Goal: Task Accomplishment & Management: Manage account settings

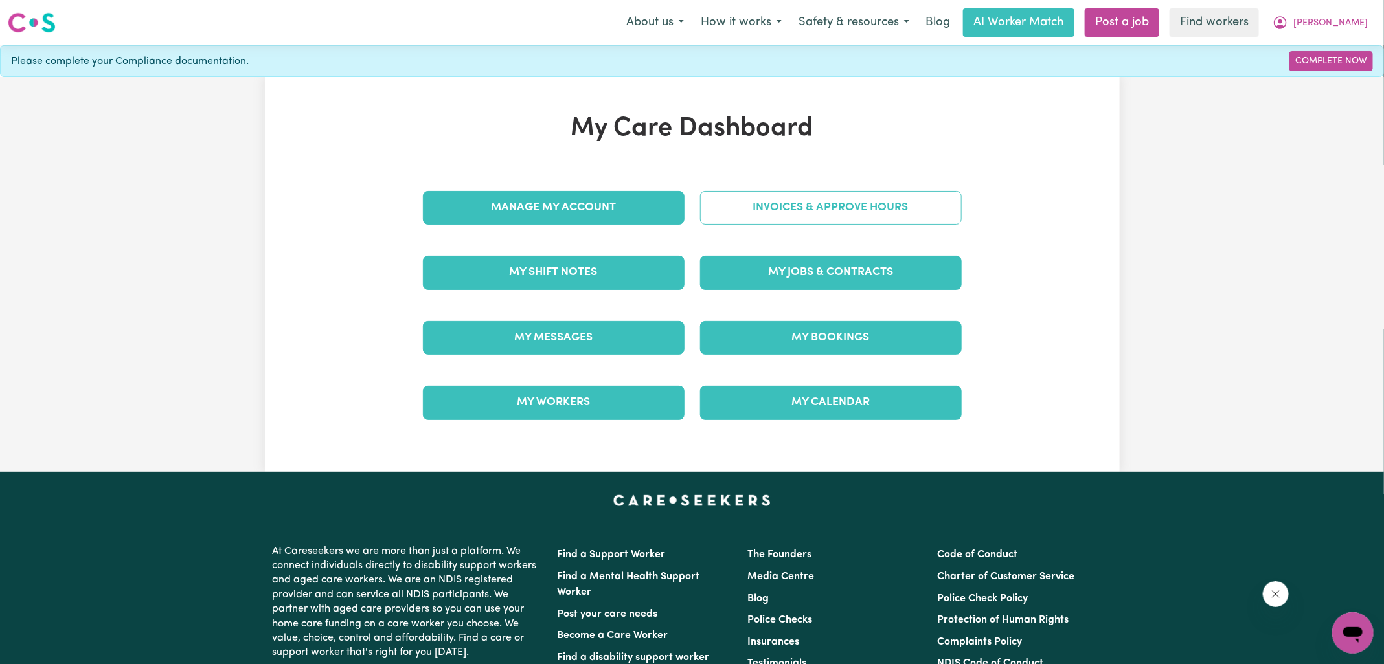
click at [728, 205] on link "Invoices & Approve Hours" at bounding box center [831, 208] width 262 height 34
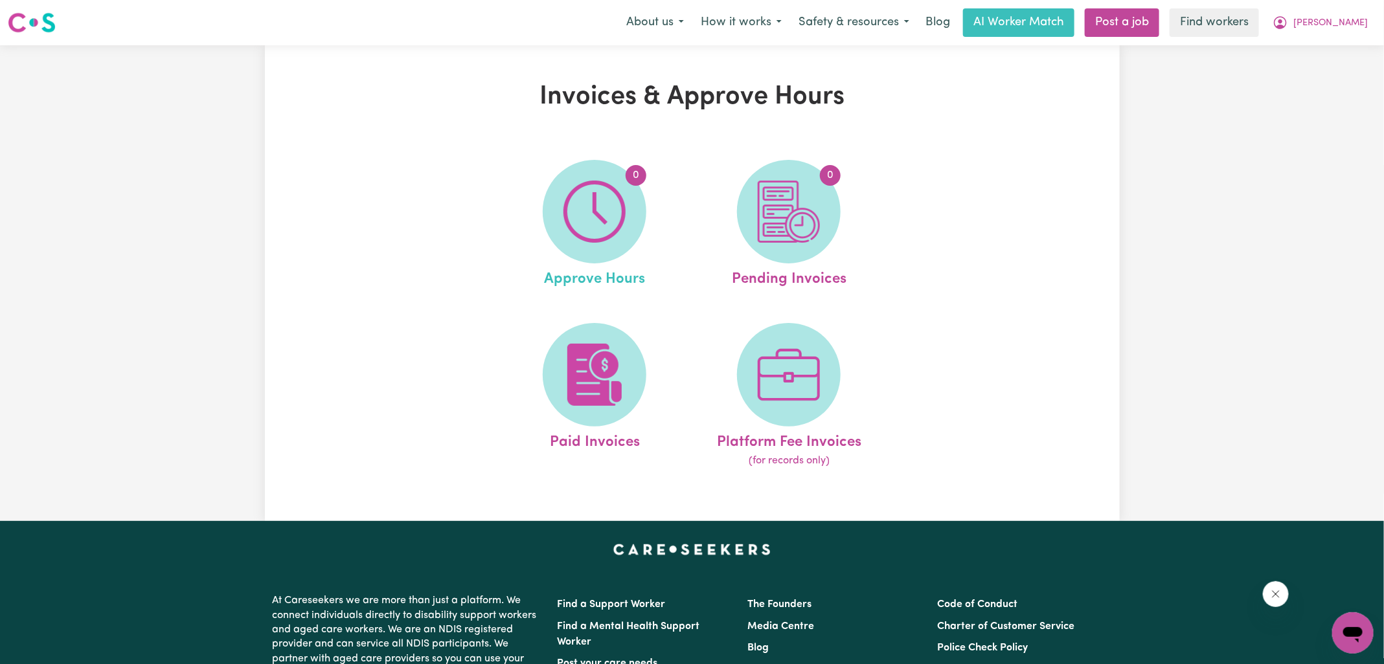
click at [549, 241] on link "0 Approve Hours" at bounding box center [594, 225] width 186 height 131
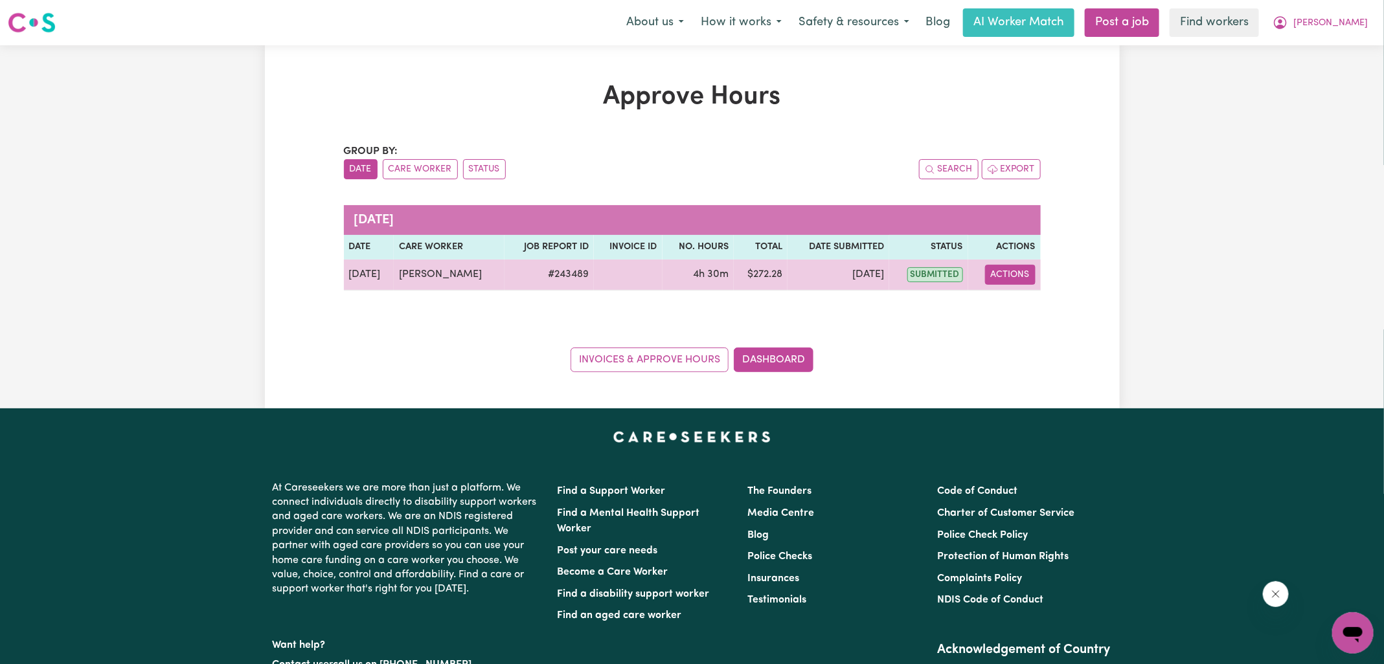
click at [1021, 279] on button "Actions" at bounding box center [1010, 275] width 51 height 20
click at [1021, 306] on link "View Job Report" at bounding box center [1042, 304] width 111 height 26
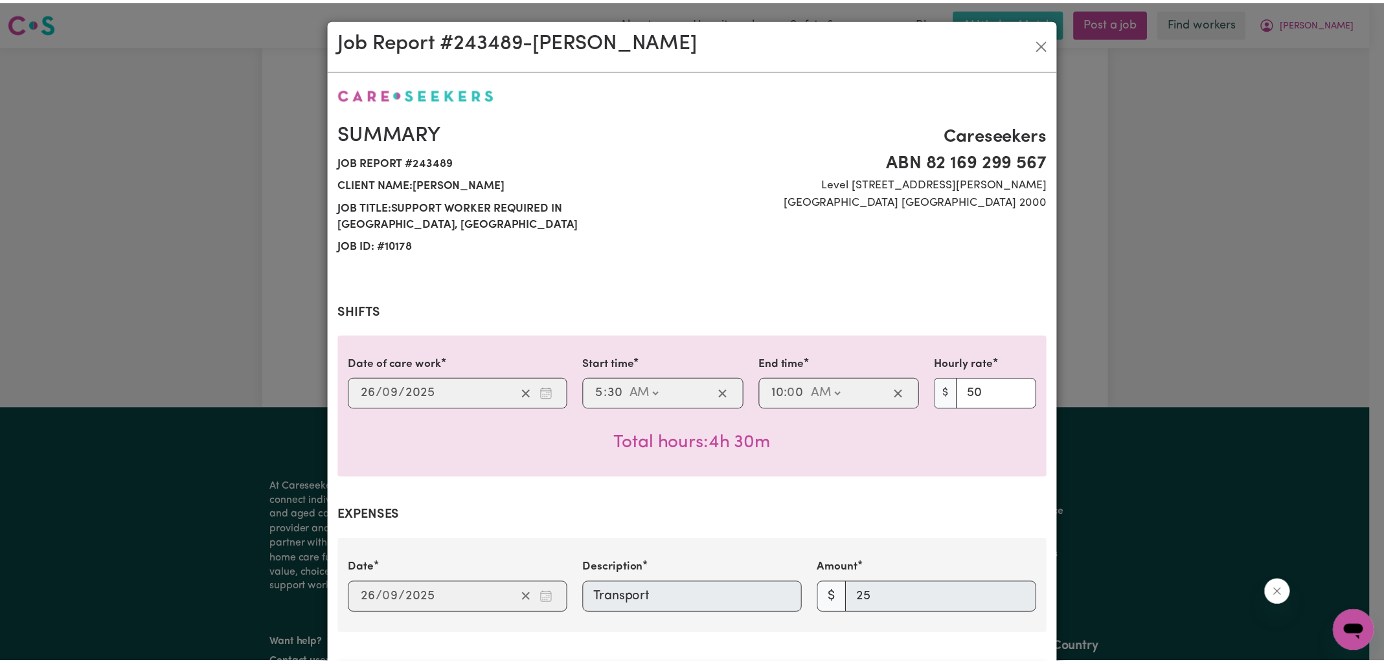
scroll to position [429, 0]
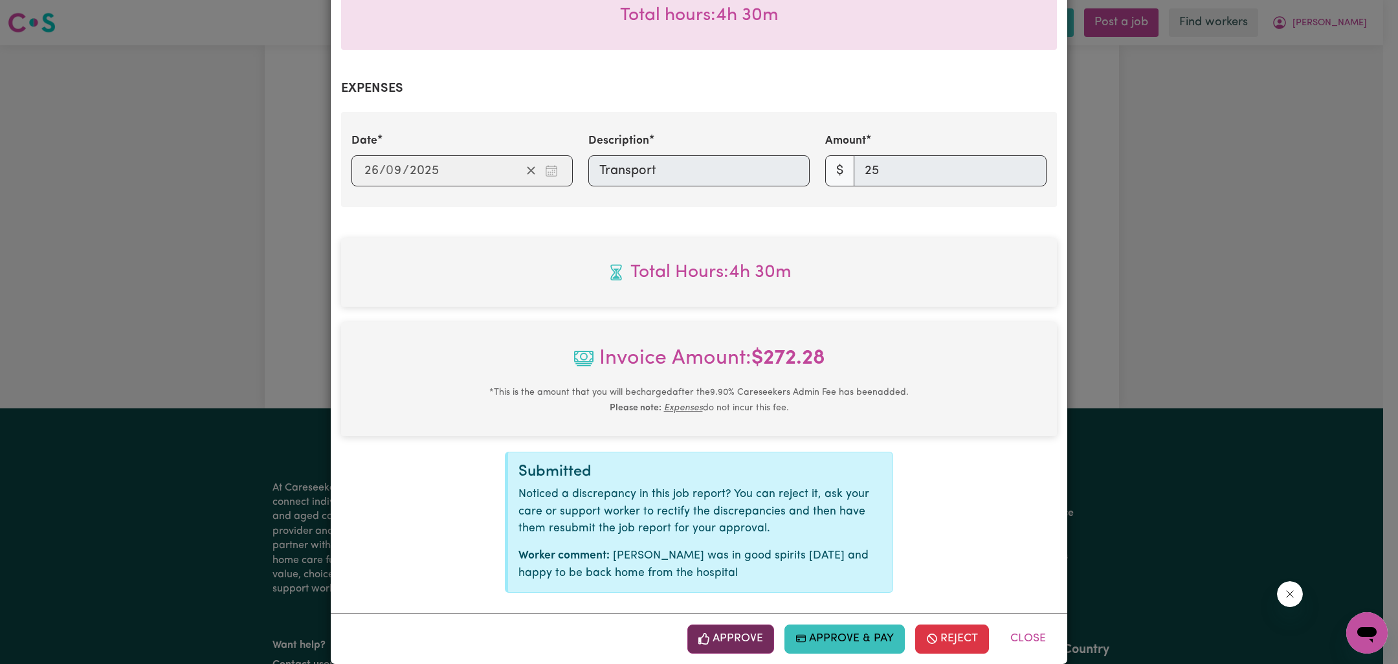
click at [749, 625] on button "Approve" at bounding box center [731, 639] width 87 height 28
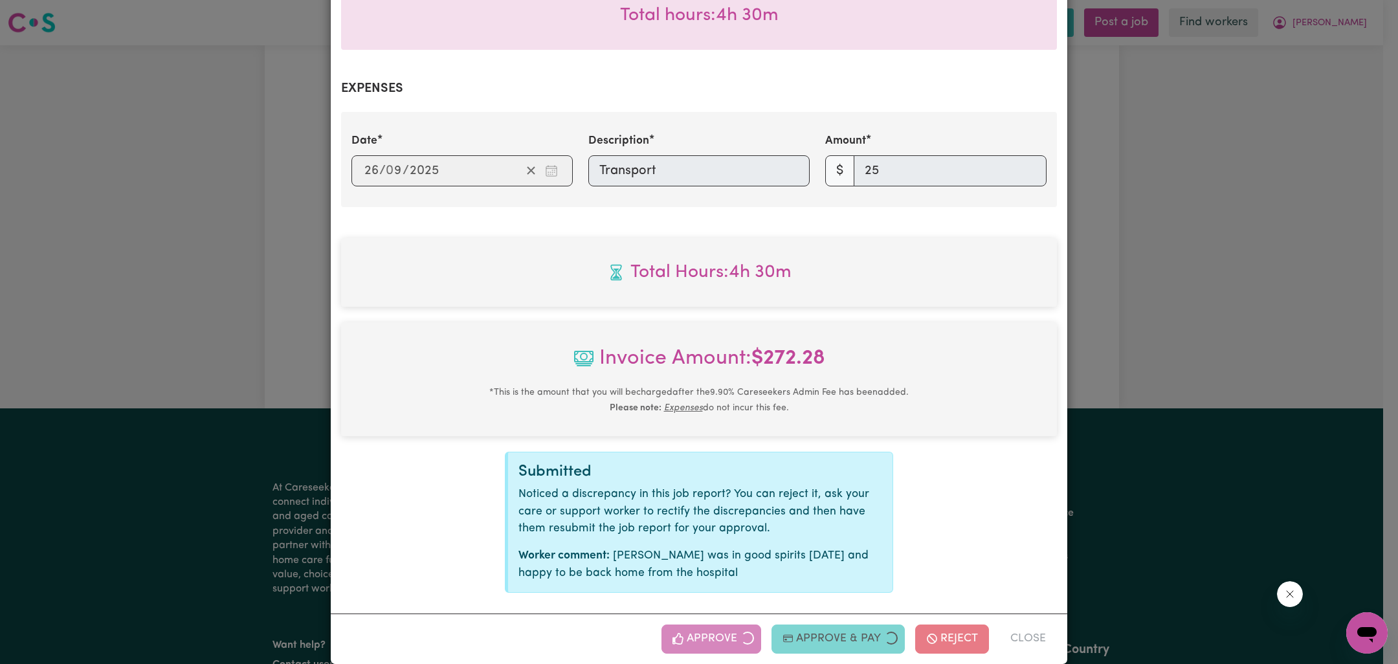
click at [1338, 291] on div "Job Report # 243489 - [PERSON_NAME] Summary Job report # 243489 Client name: [P…" at bounding box center [699, 332] width 1398 height 664
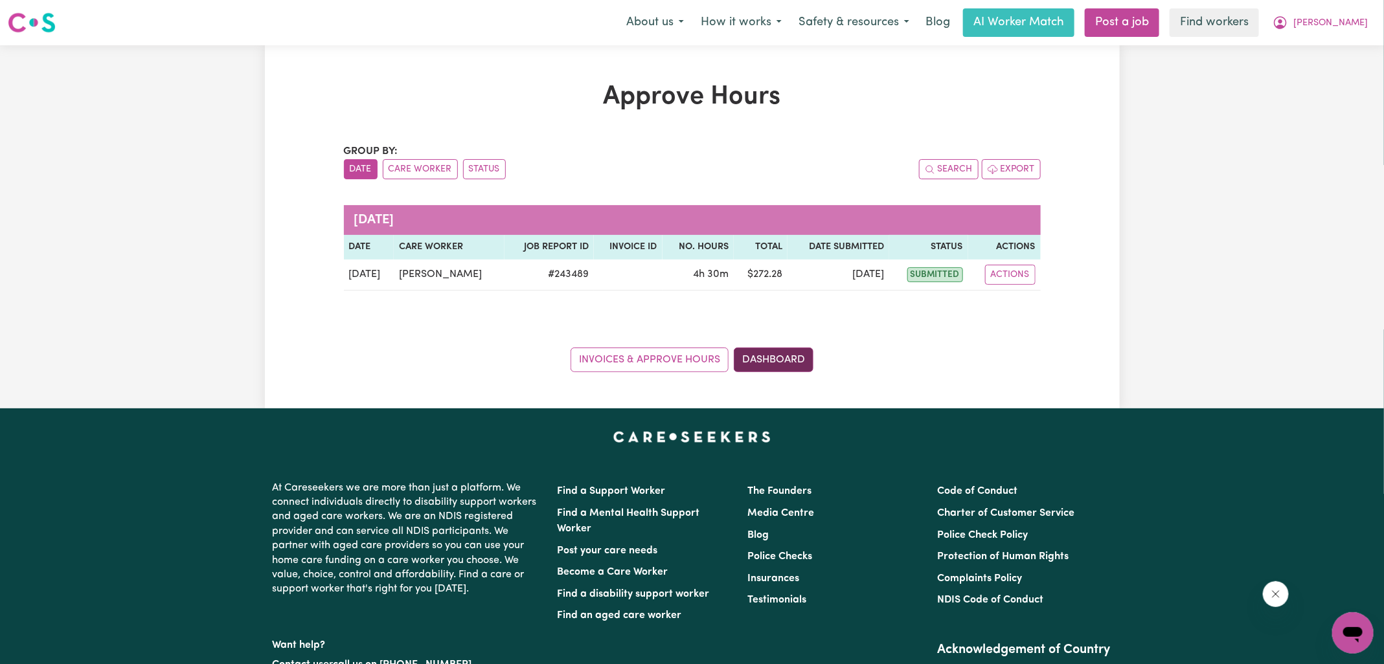
click at [800, 355] on link "Dashboard" at bounding box center [774, 360] width 80 height 25
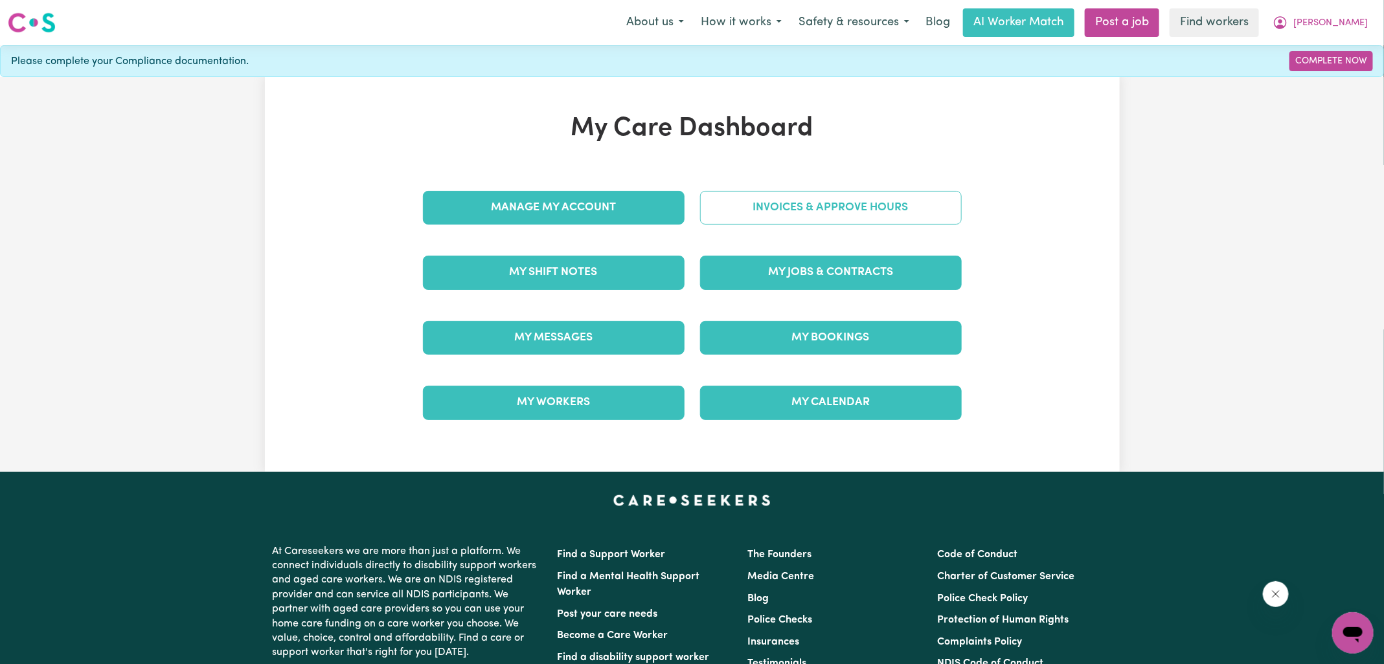
click at [807, 216] on link "Invoices & Approve Hours" at bounding box center [831, 208] width 262 height 34
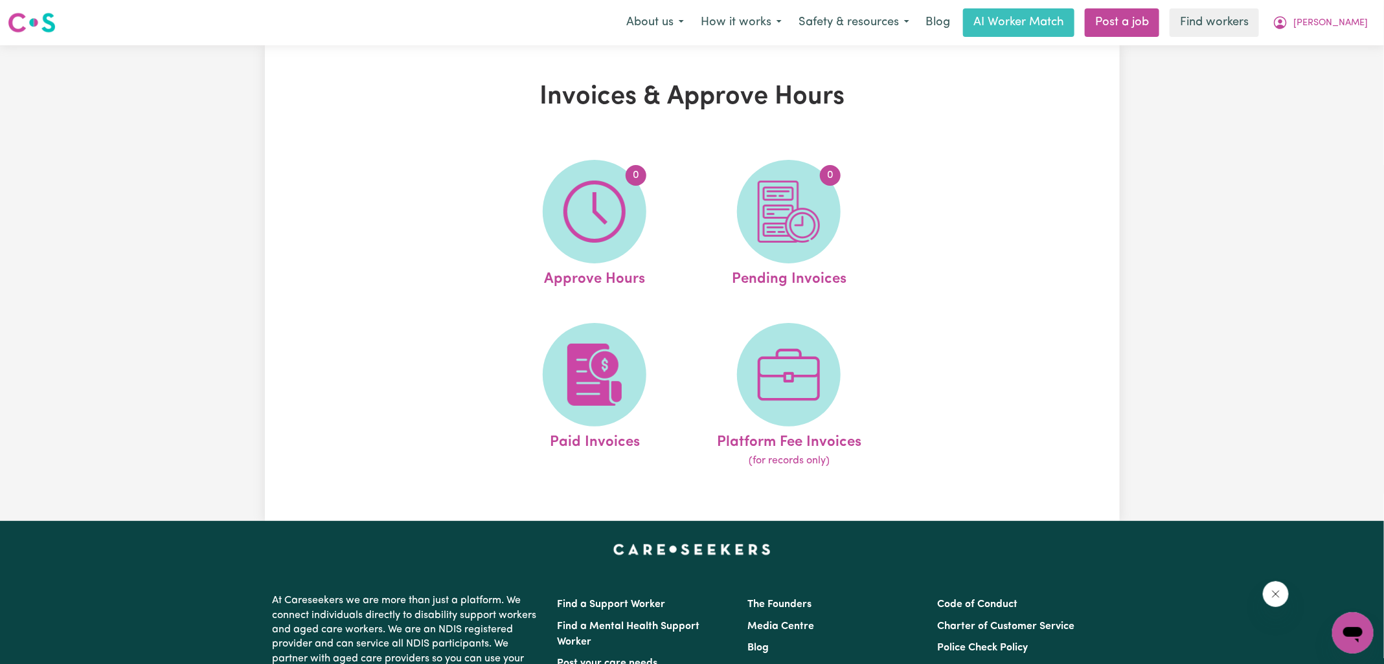
click at [807, 216] on img at bounding box center [789, 212] width 62 height 62
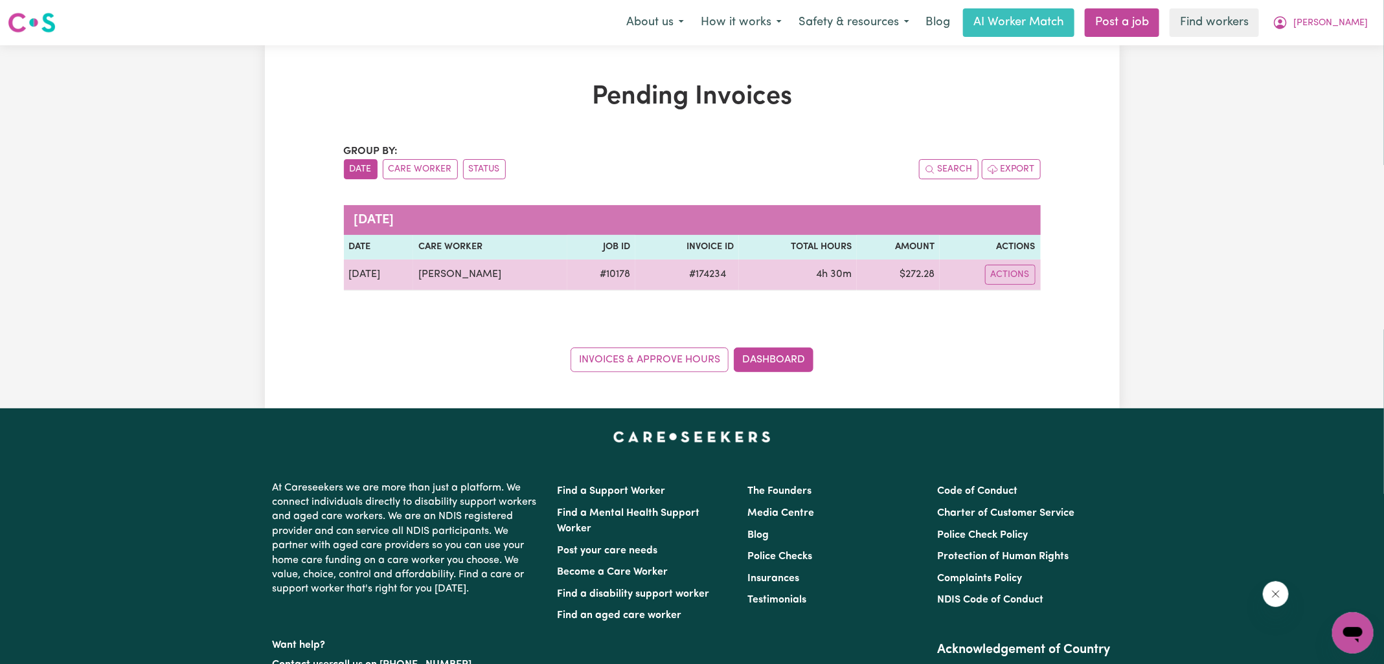
click at [695, 272] on span "# 174234" at bounding box center [707, 275] width 52 height 16
copy span "174234"
click at [912, 277] on td "$ 272.28" at bounding box center [898, 275] width 82 height 31
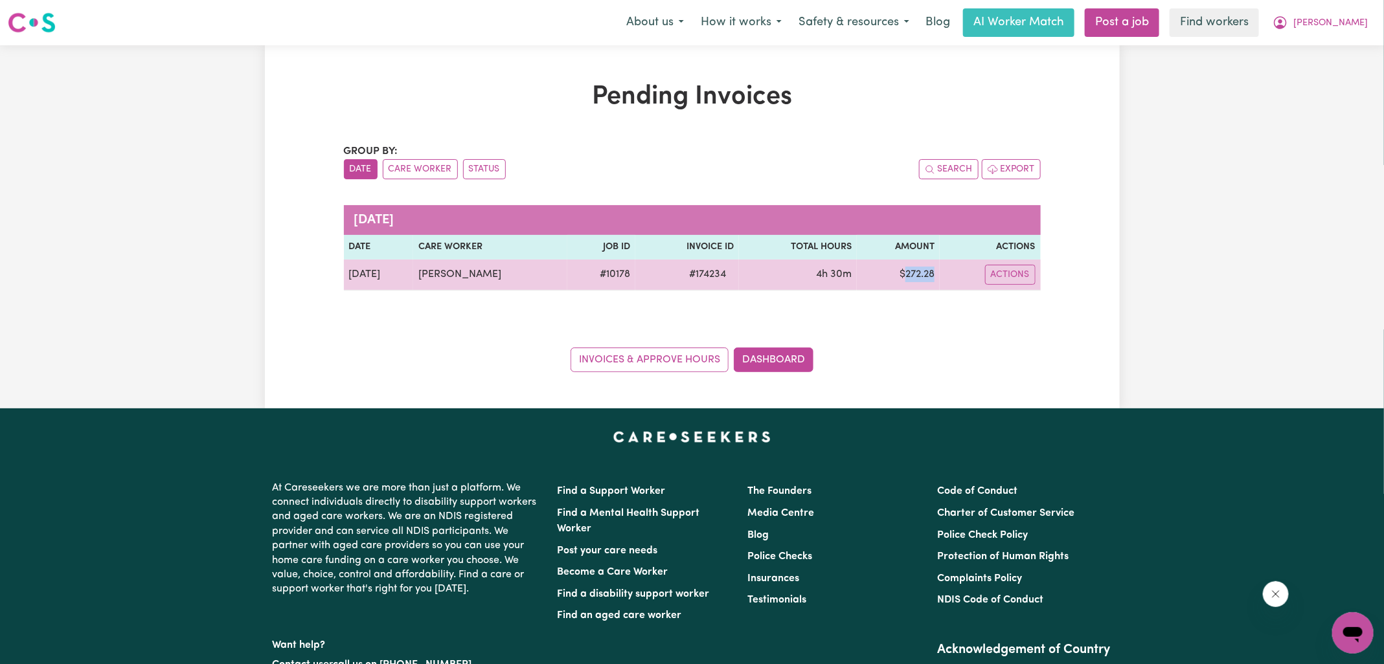
copy td "272.28"
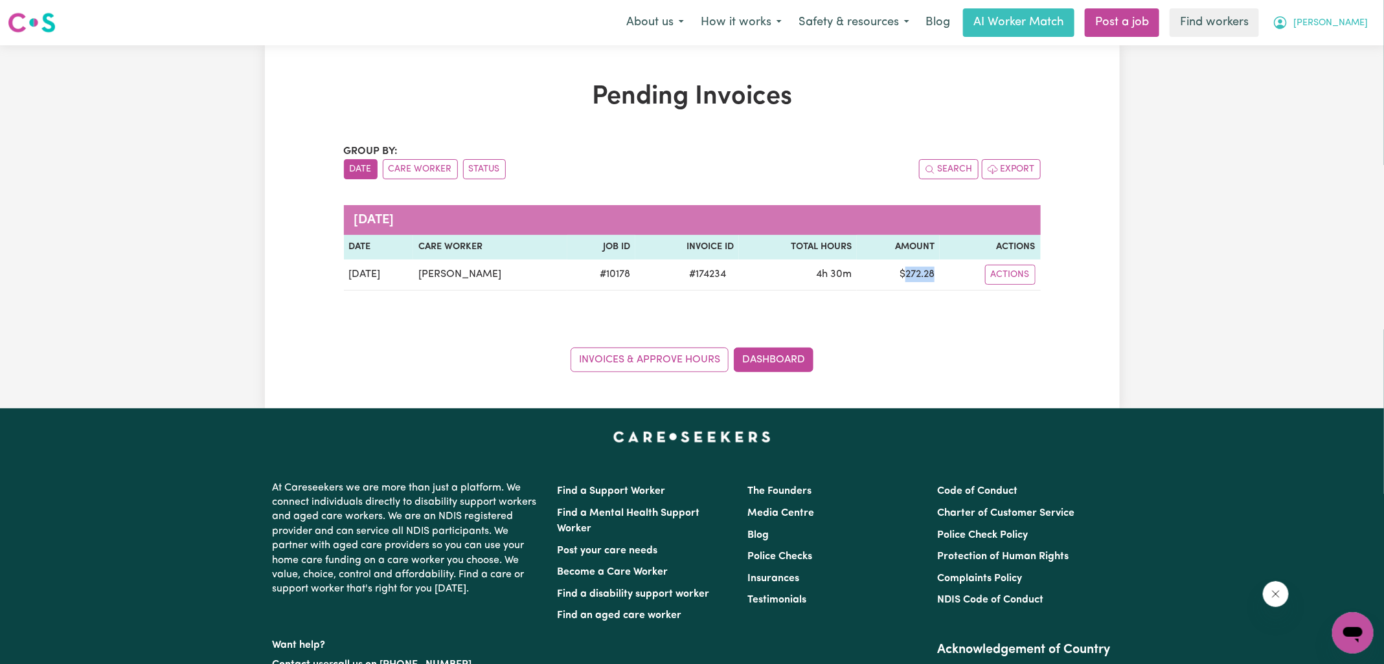
click at [1288, 25] on icon "My Account" at bounding box center [1280, 23] width 16 height 16
click at [1313, 73] on link "Logout" at bounding box center [1324, 74] width 102 height 25
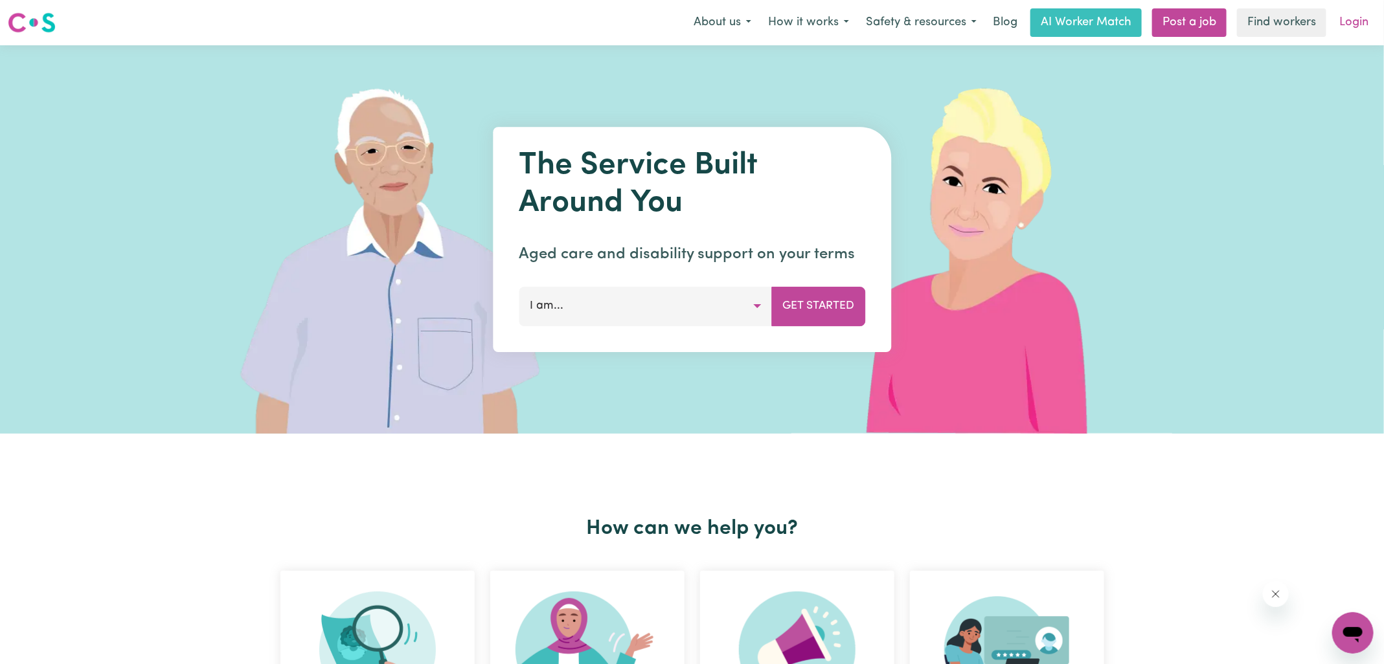
click at [1360, 26] on link "Login" at bounding box center [1353, 22] width 45 height 28
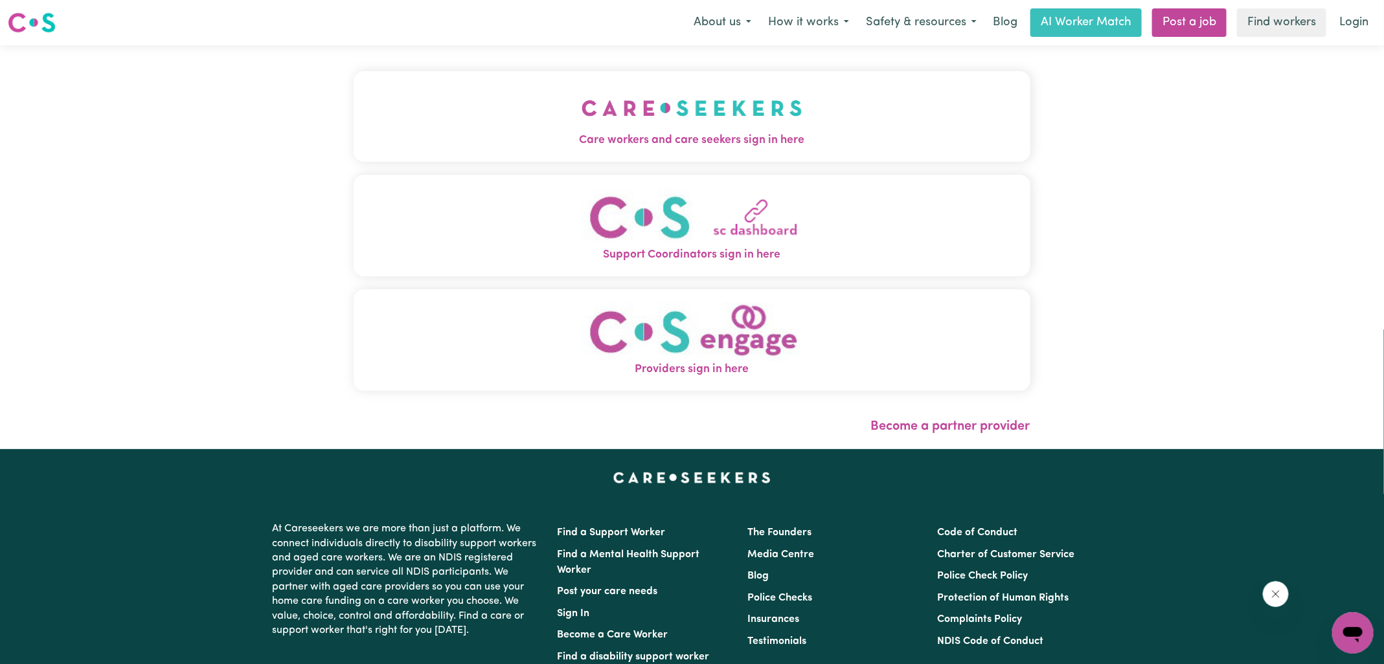
click at [398, 148] on span "Care workers and care seekers sign in here" at bounding box center [692, 140] width 677 height 17
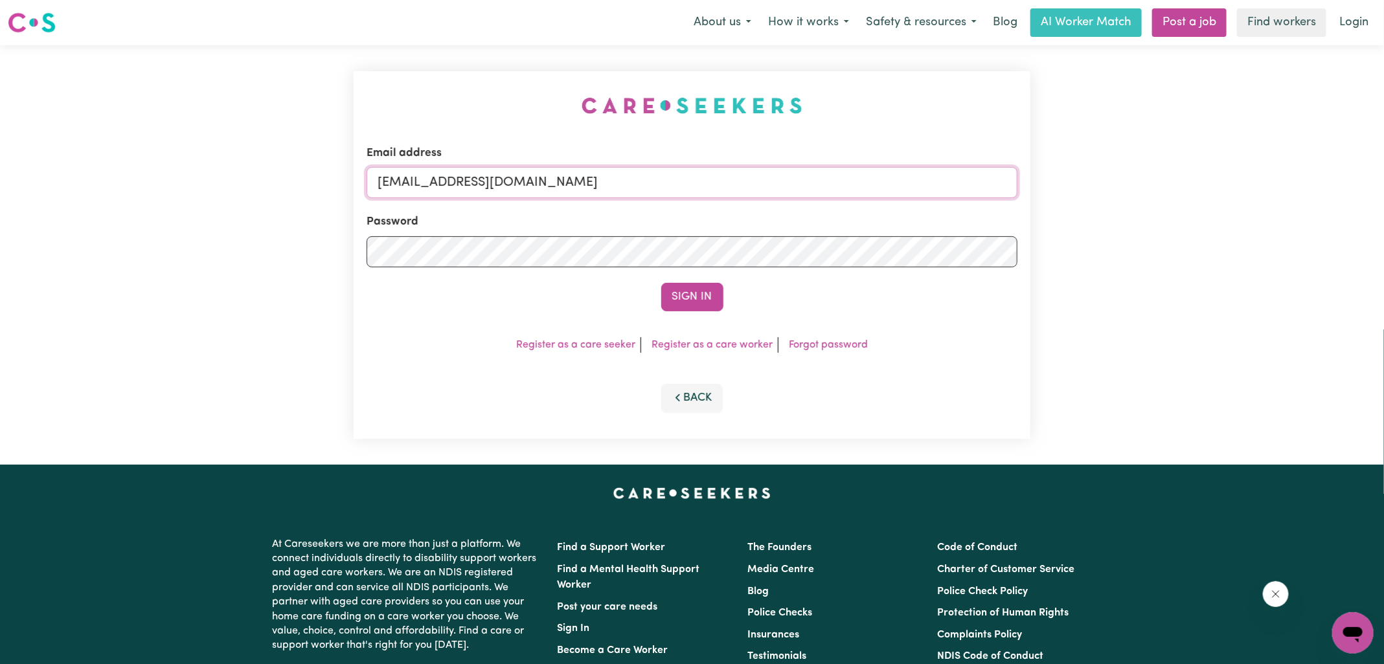
drag, startPoint x: 456, startPoint y: 179, endPoint x: 877, endPoint y: 210, distance: 422.0
click at [877, 210] on form "Email address [EMAIL_ADDRESS][DOMAIN_NAME] Password Sign In" at bounding box center [691, 228] width 651 height 166
type input "[EMAIL_ADDRESS][DOMAIN_NAME]"
click at [661, 283] on button "Sign In" at bounding box center [692, 297] width 62 height 28
